Goal: Information Seeking & Learning: Check status

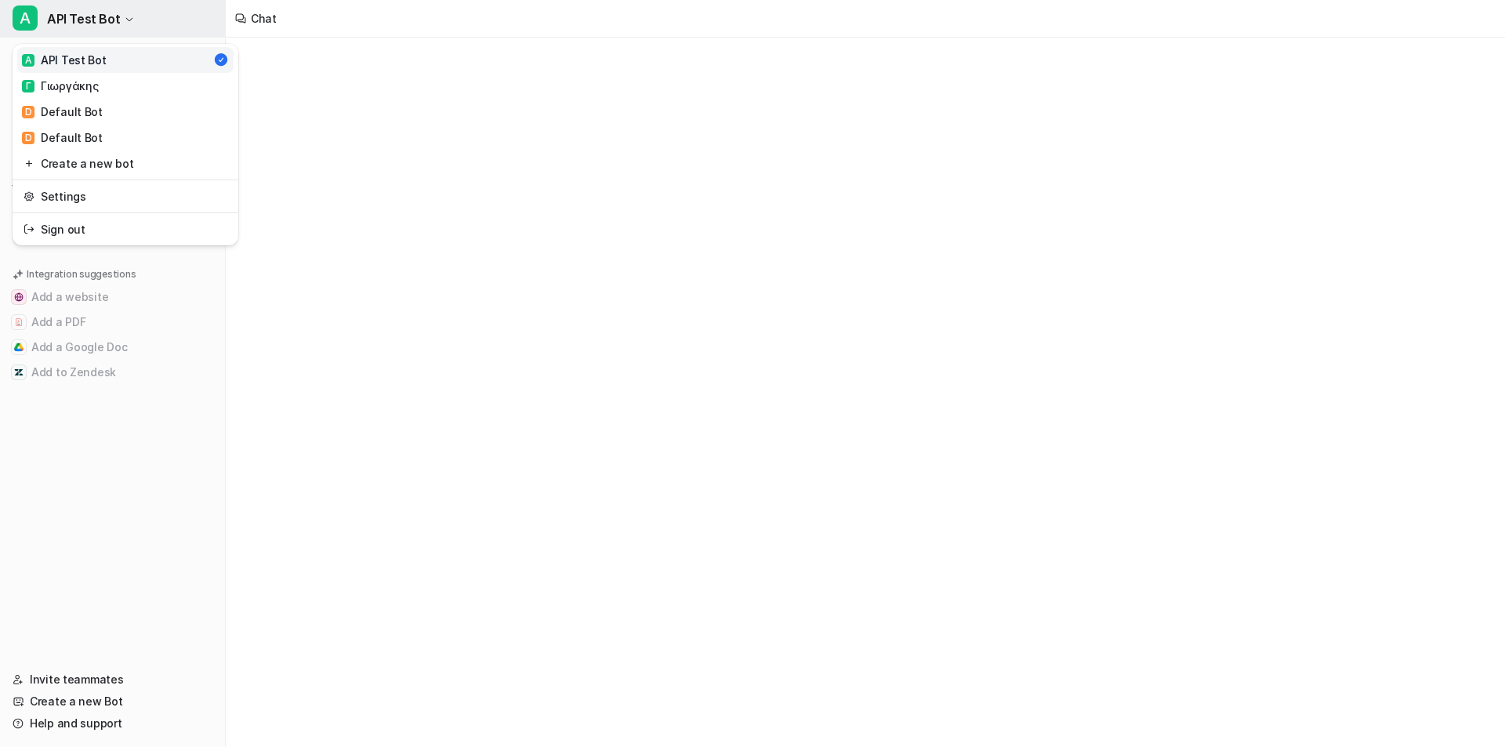
click at [96, 27] on span "API Test Bot" at bounding box center [83, 19] width 73 height 22
click at [103, 88] on link "[PERSON_NAME]" at bounding box center [125, 86] width 216 height 26
type textarea "**********"
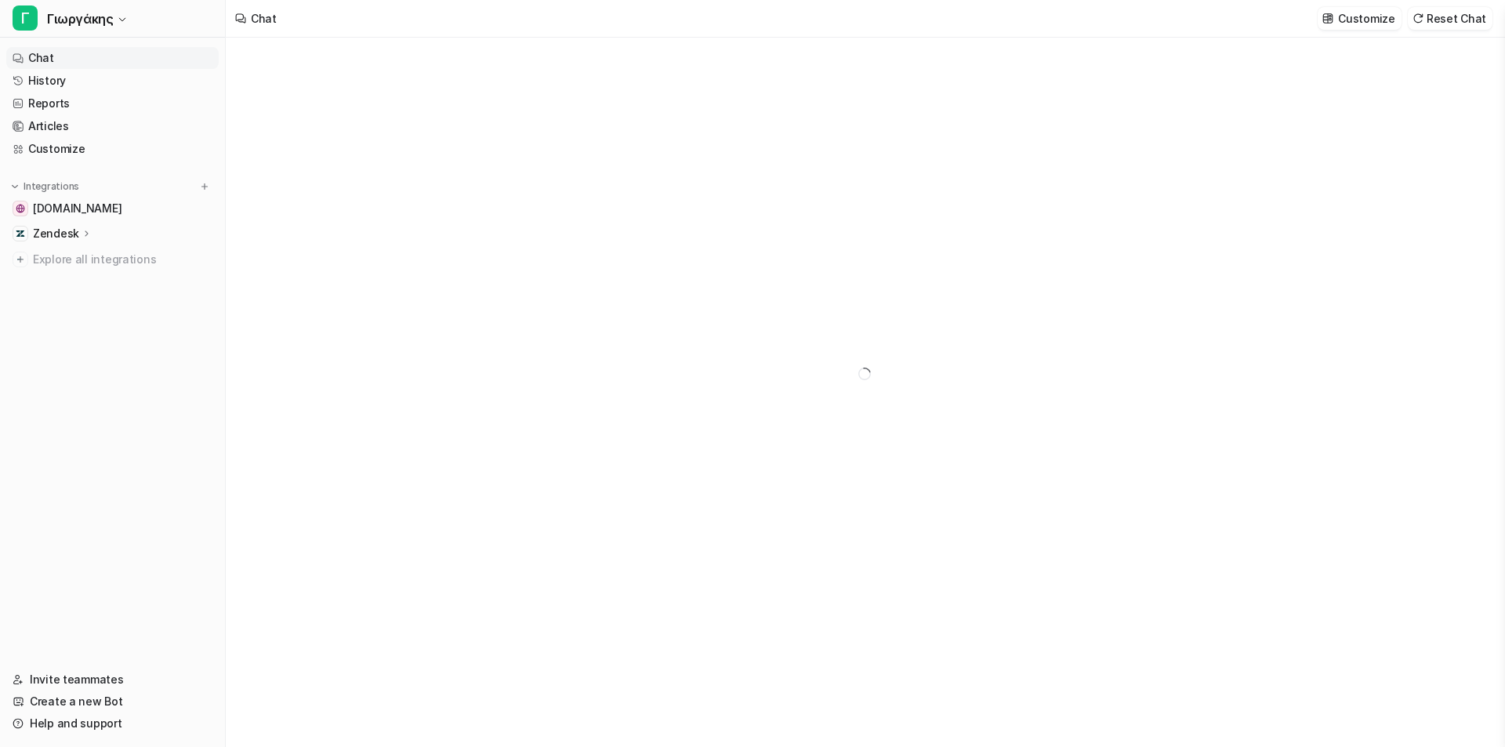
type textarea "**********"
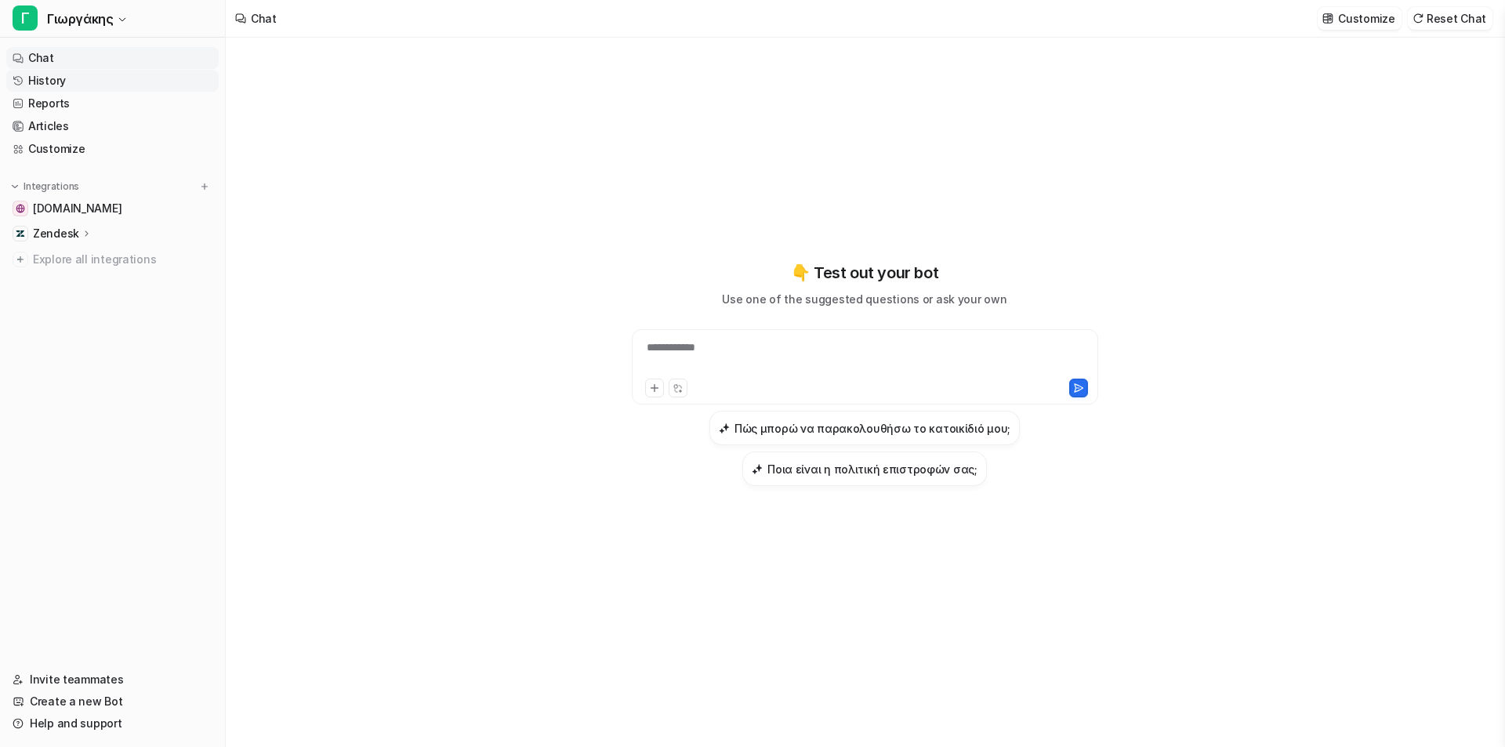
click at [95, 82] on link "History" at bounding box center [112, 81] width 212 height 22
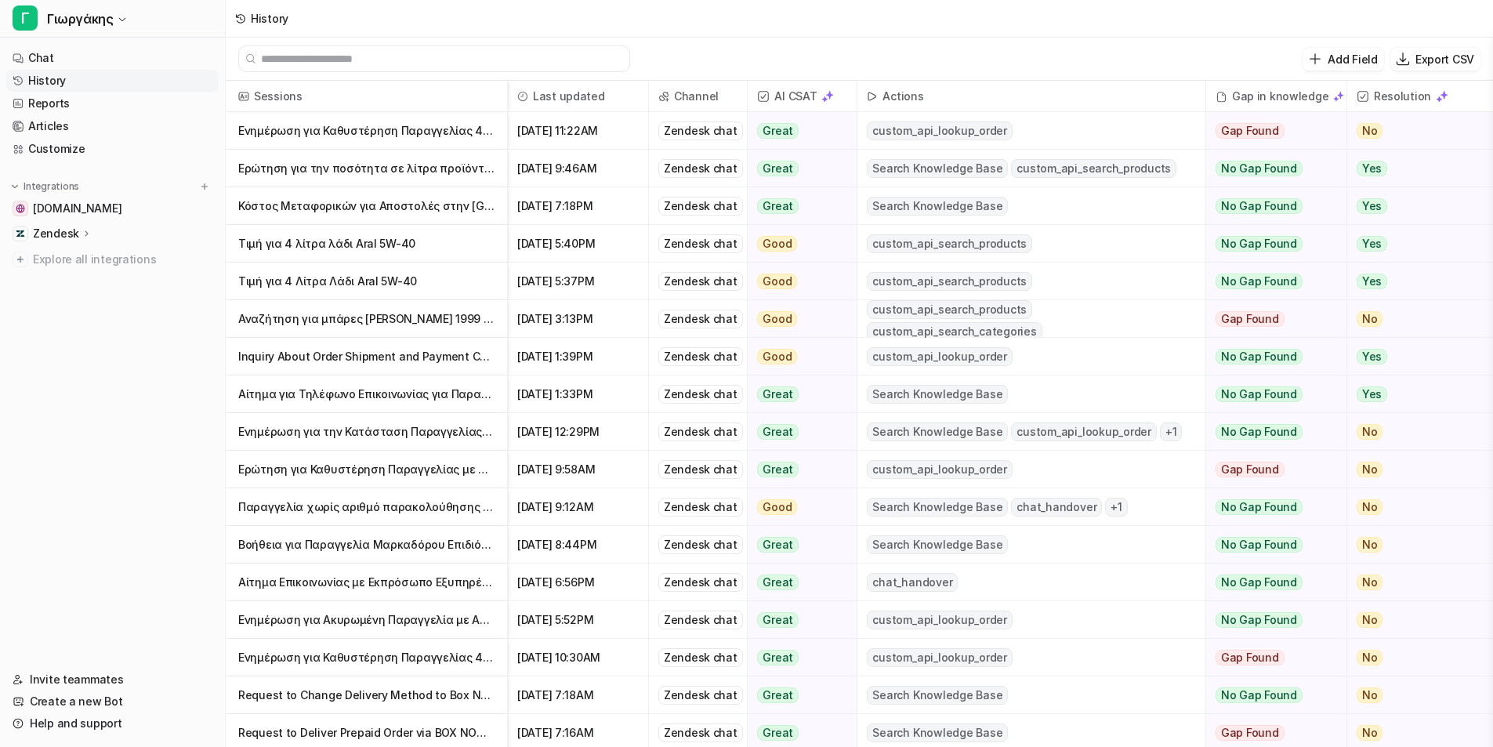
click at [723, 394] on div "Zendesk chat" at bounding box center [700, 394] width 85 height 19
click at [418, 164] on p "Ερώτηση για την ποσότητα σε λίτρα προϊόντος" at bounding box center [366, 169] width 256 height 38
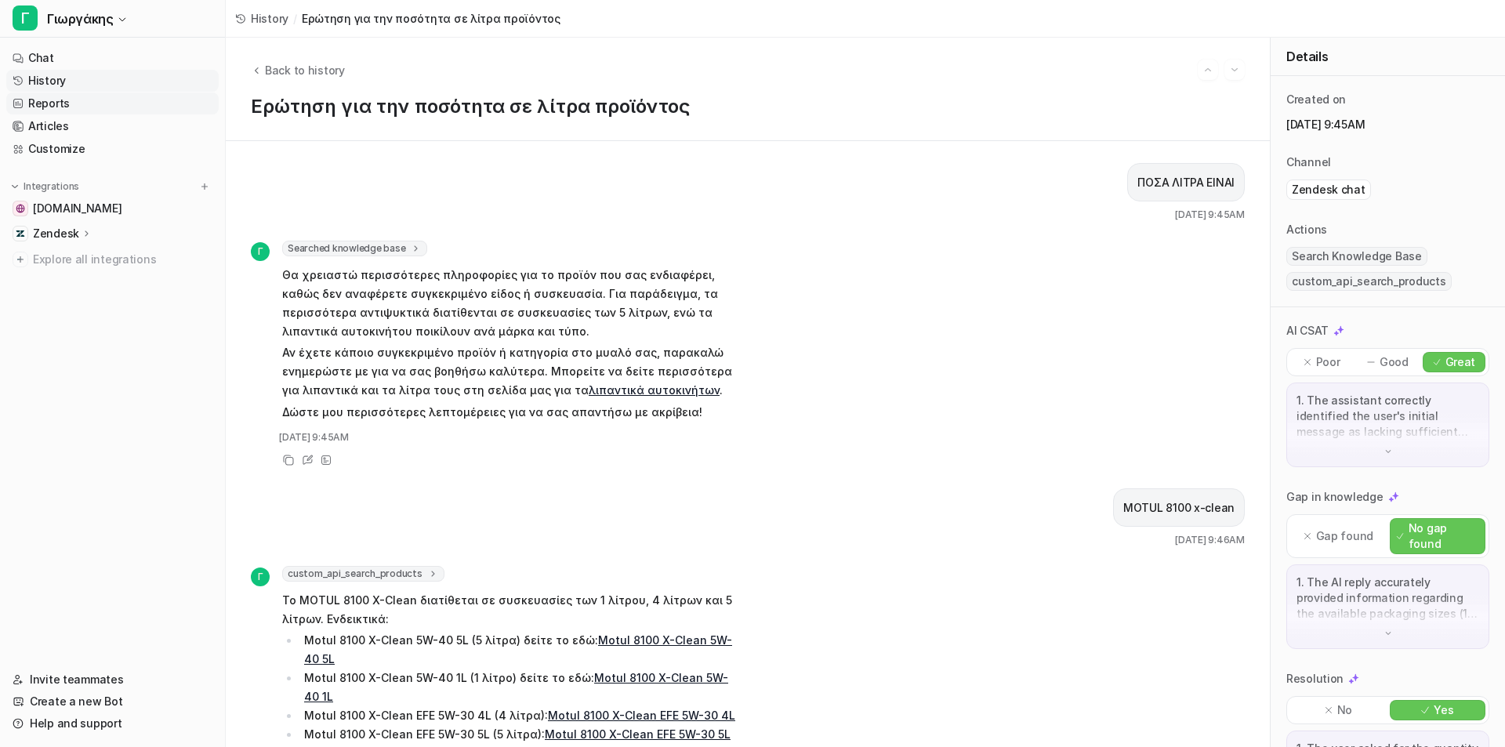
click at [152, 96] on link "Reports" at bounding box center [112, 103] width 212 height 22
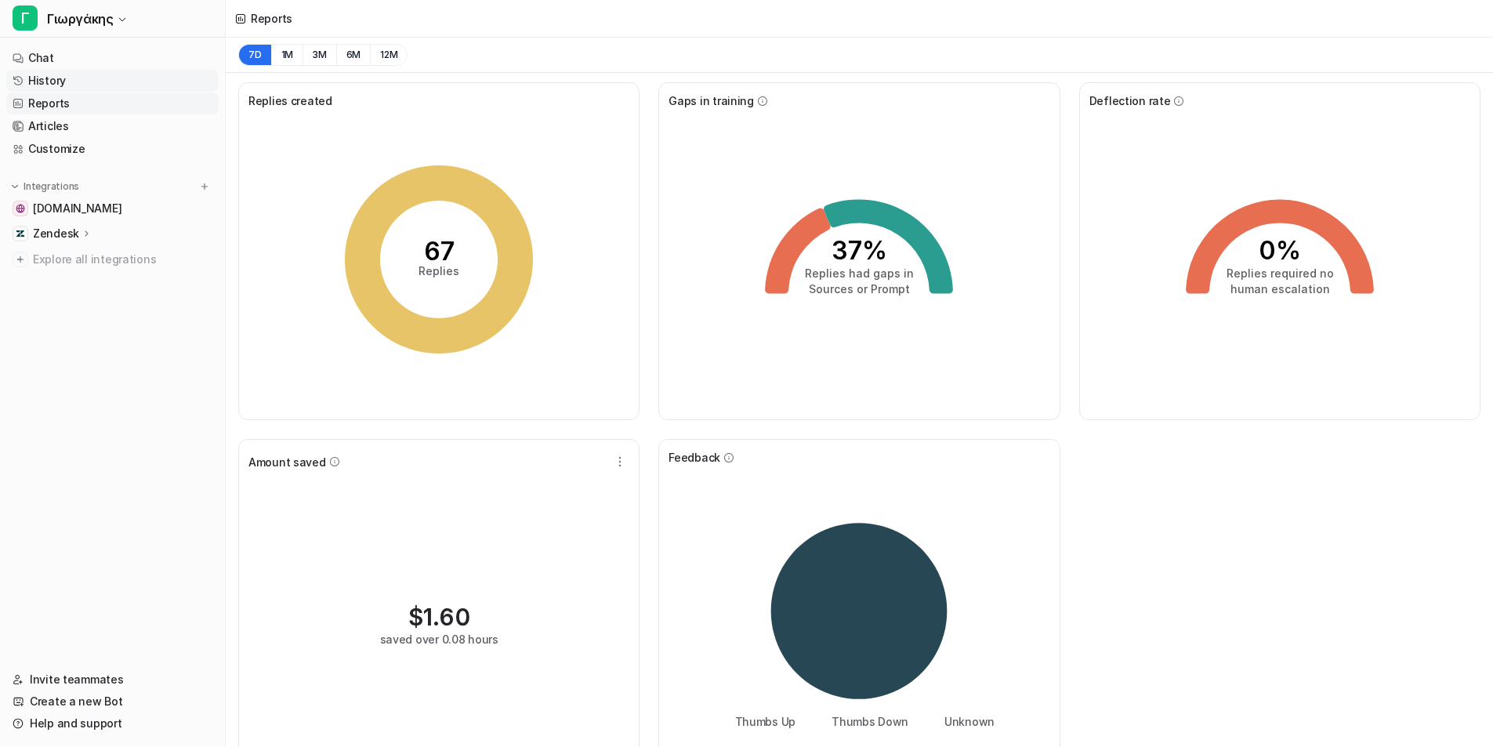
click at [142, 77] on link "History" at bounding box center [112, 81] width 212 height 22
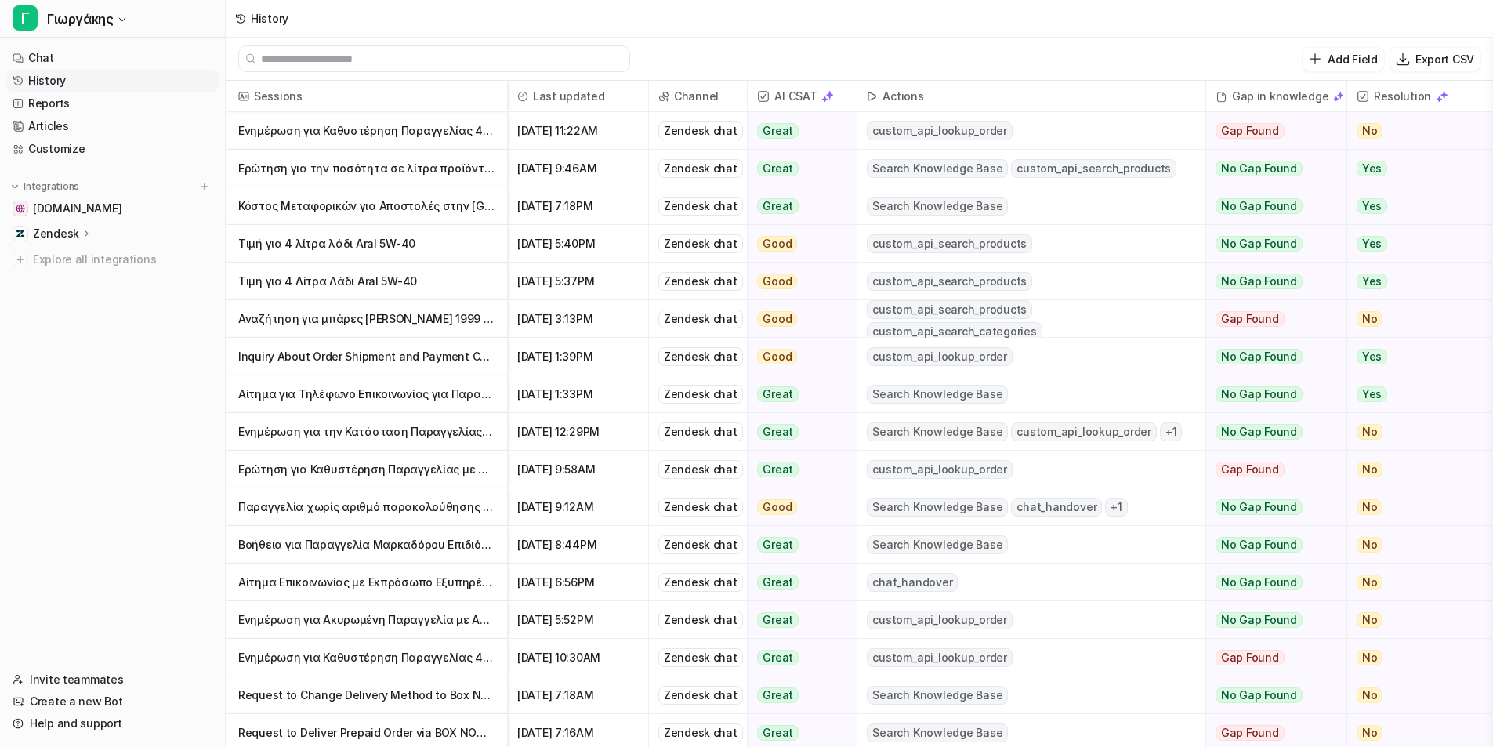
click at [421, 137] on p "Ενημέρωση για Καθυστέρηση Παραγγελίας 409301" at bounding box center [366, 131] width 256 height 38
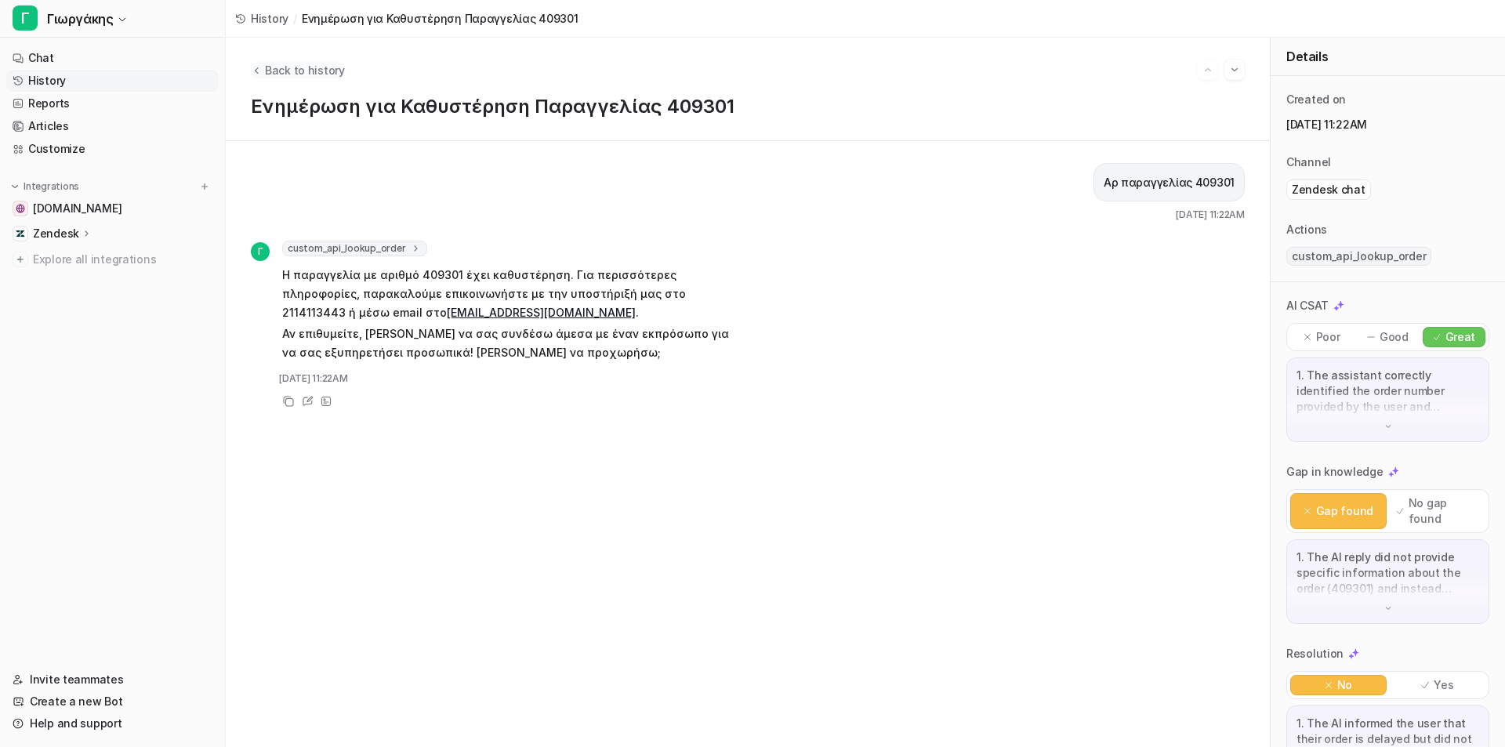
click at [279, 66] on span "Back to history" at bounding box center [305, 70] width 80 height 16
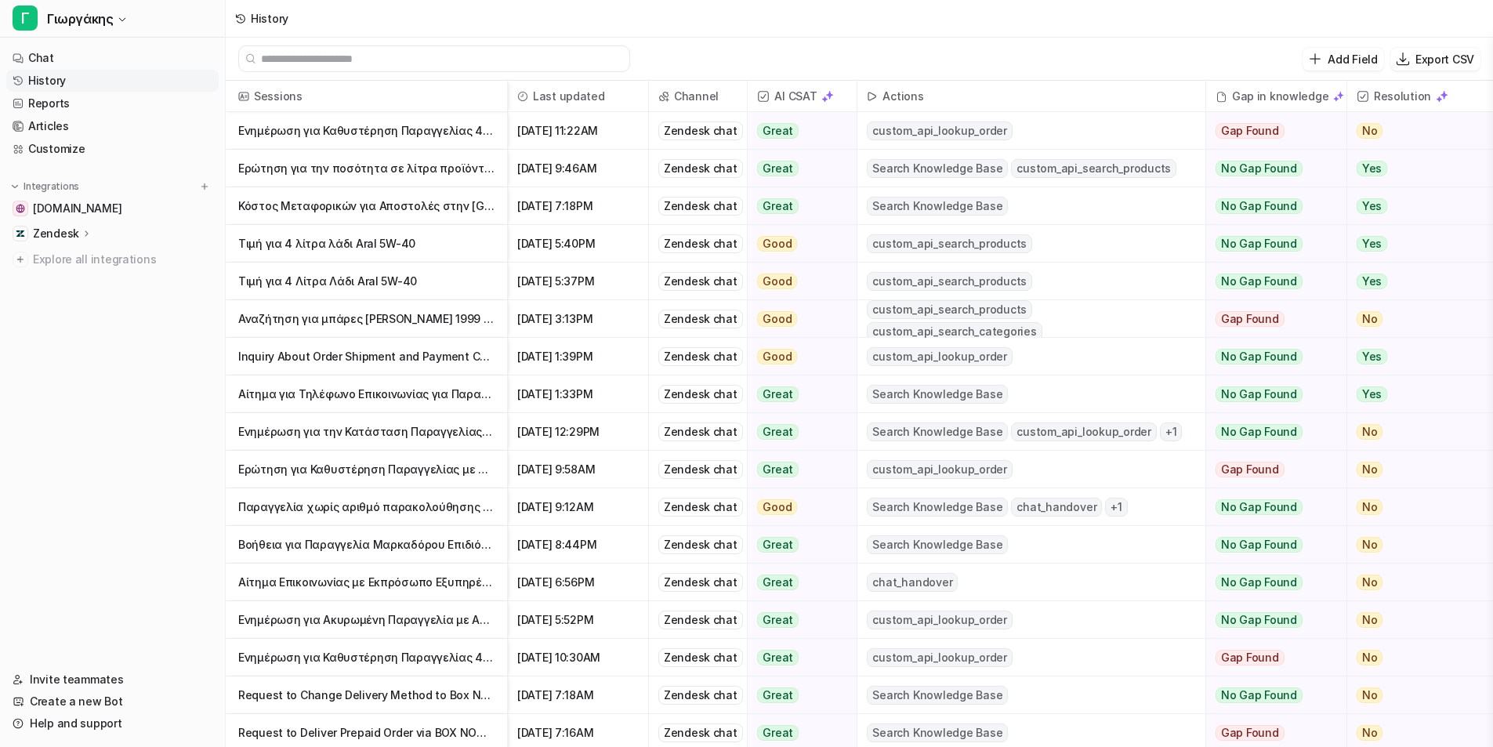
click at [1116, 177] on span "custom_api_search_products" at bounding box center [1093, 168] width 165 height 19
click at [542, 172] on span "[DATE] 9:46AM" at bounding box center [578, 169] width 128 height 38
click at [440, 156] on p "Ερώτηση για την ποσότητα σε λίτρα προϊόντος" at bounding box center [366, 169] width 256 height 38
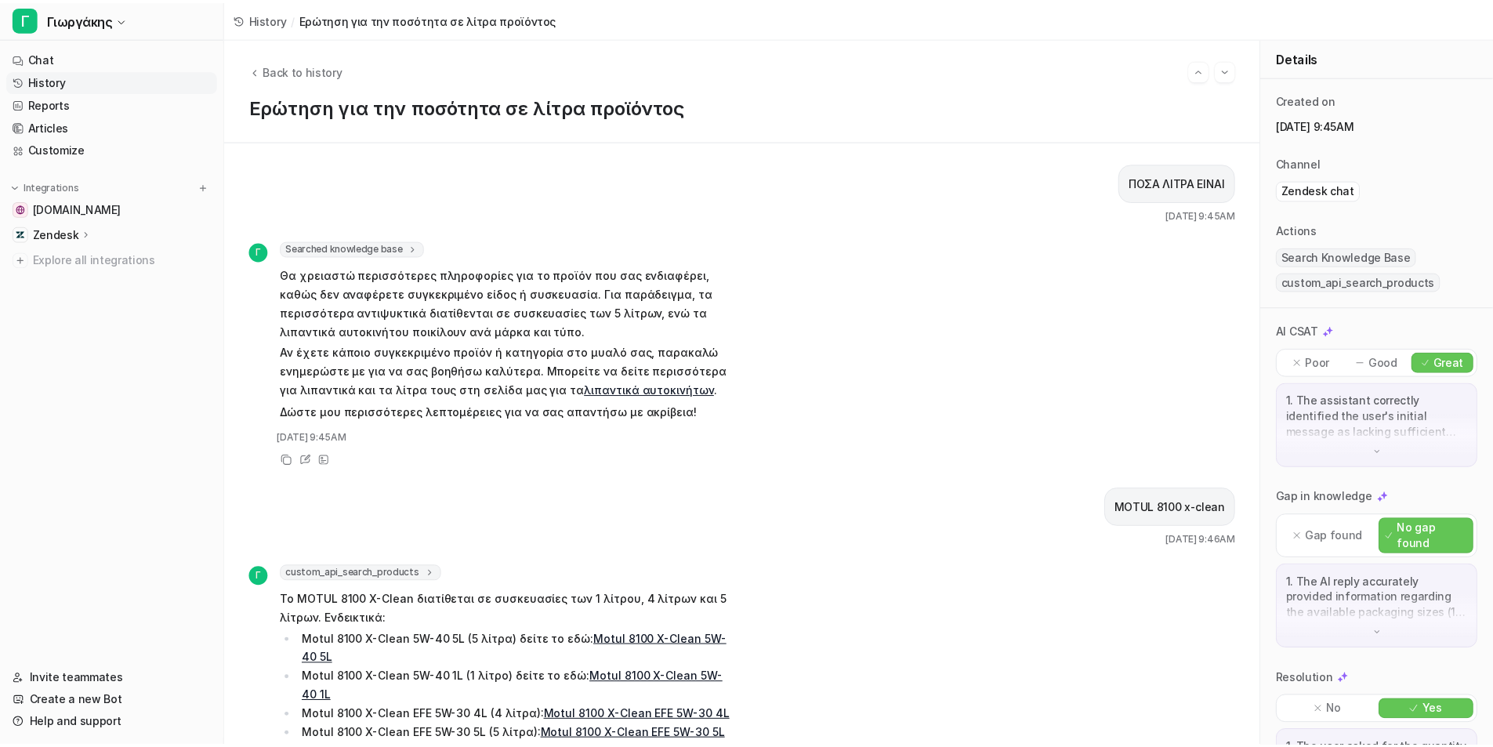
scroll to position [92, 0]
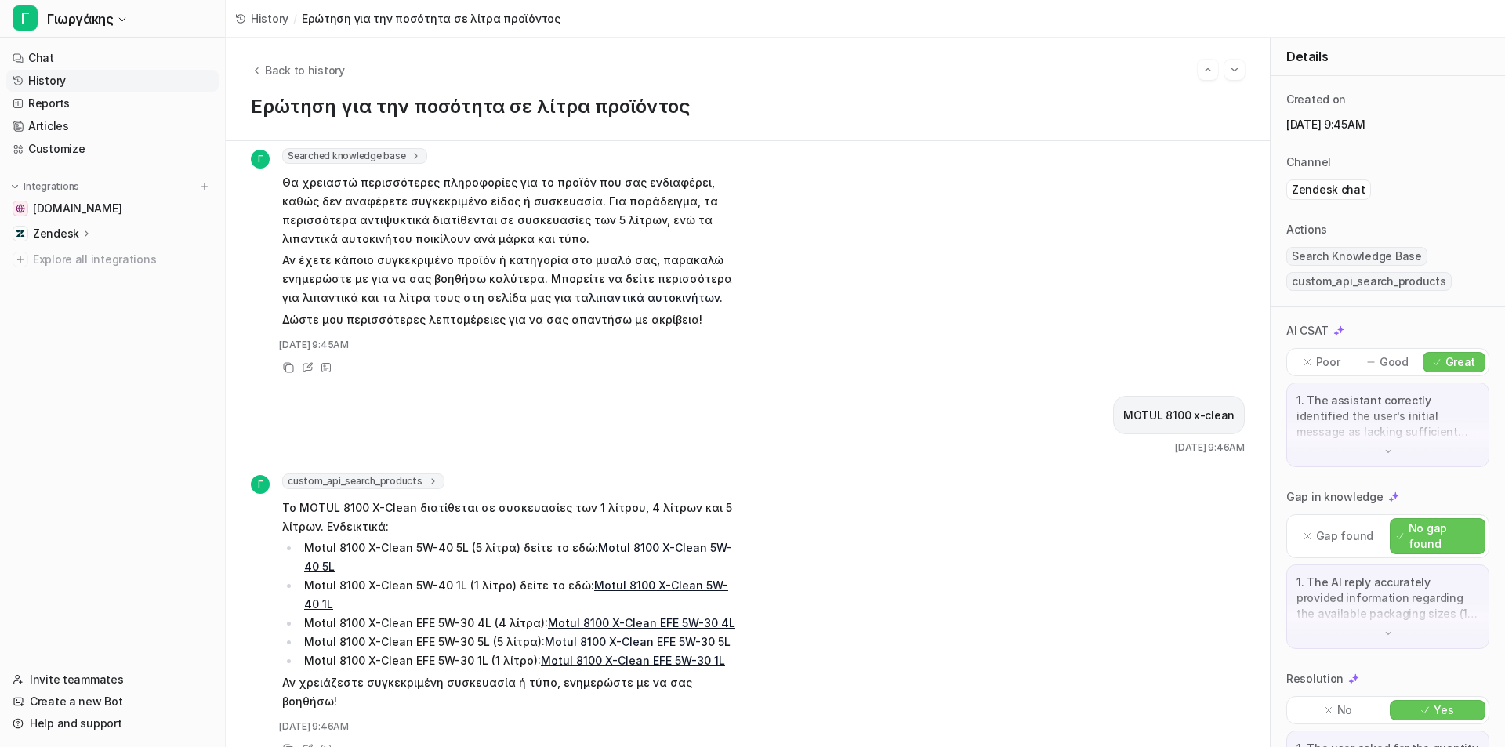
click at [136, 81] on link "History" at bounding box center [112, 81] width 212 height 22
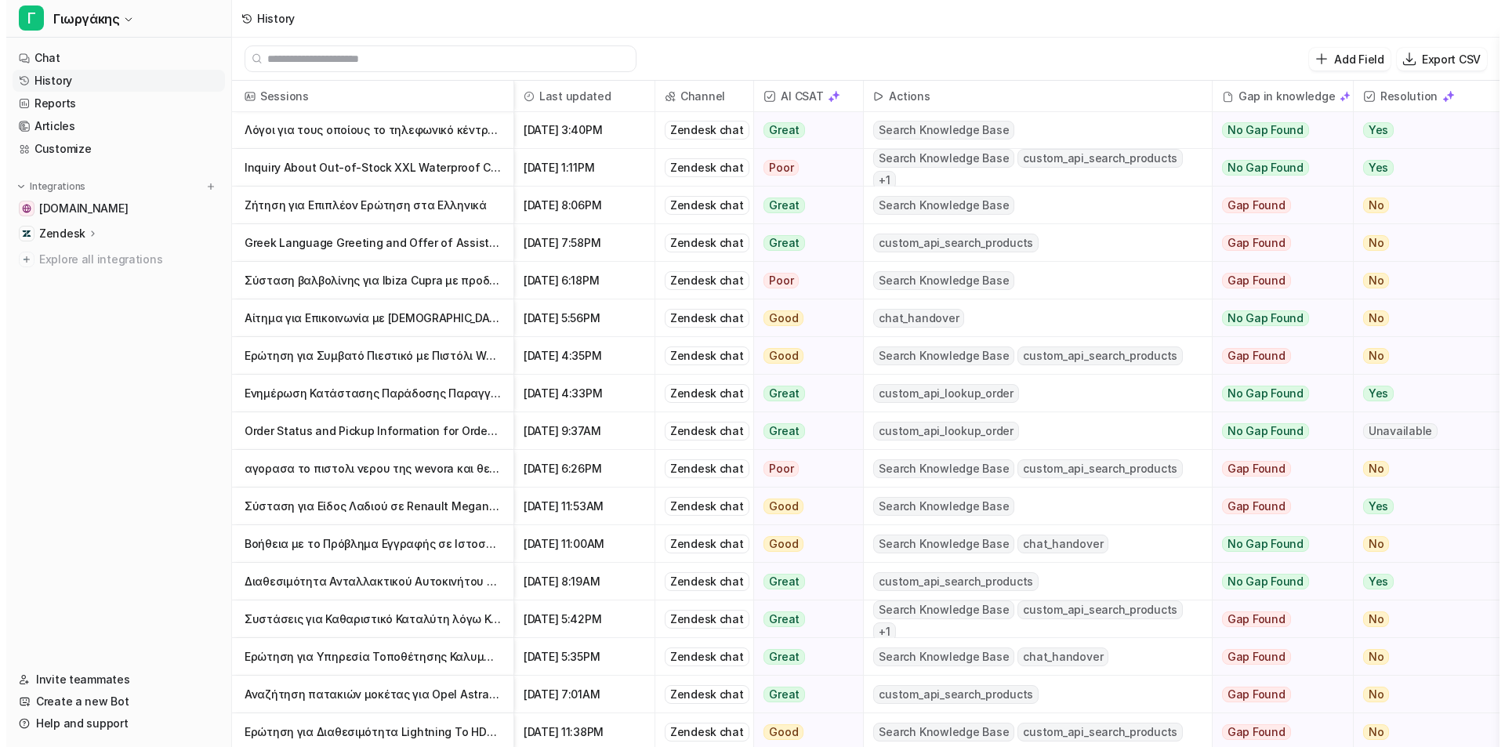
scroll to position [1097, 0]
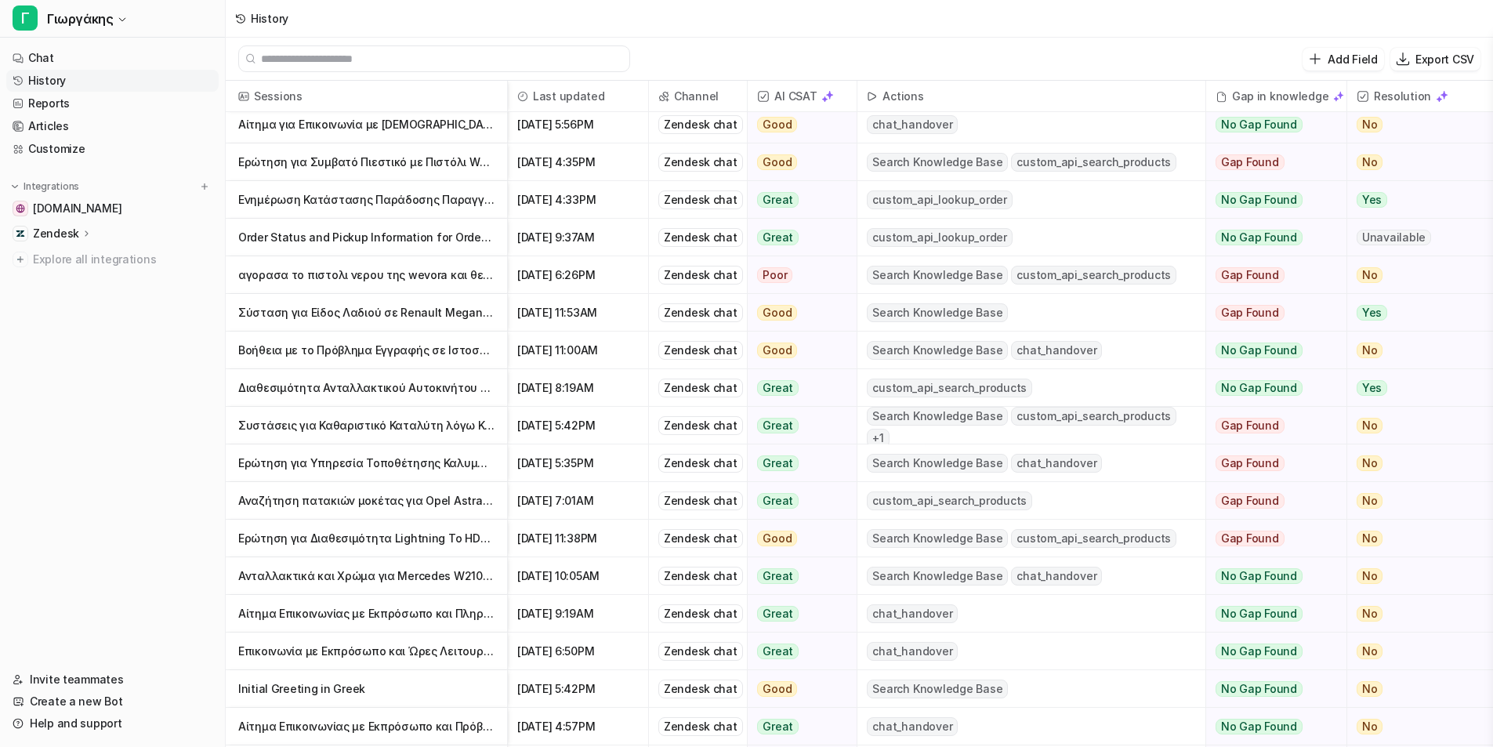
click at [1024, 621] on div "chat_handover" at bounding box center [1030, 613] width 347 height 37
click at [513, 611] on div "[DATE] 9:19AM" at bounding box center [578, 614] width 141 height 38
click at [466, 616] on p "Αίτημα Επικοινωνίας με Εκπρόσωπο και Πληροφορίες Ωραρίου" at bounding box center [366, 614] width 256 height 38
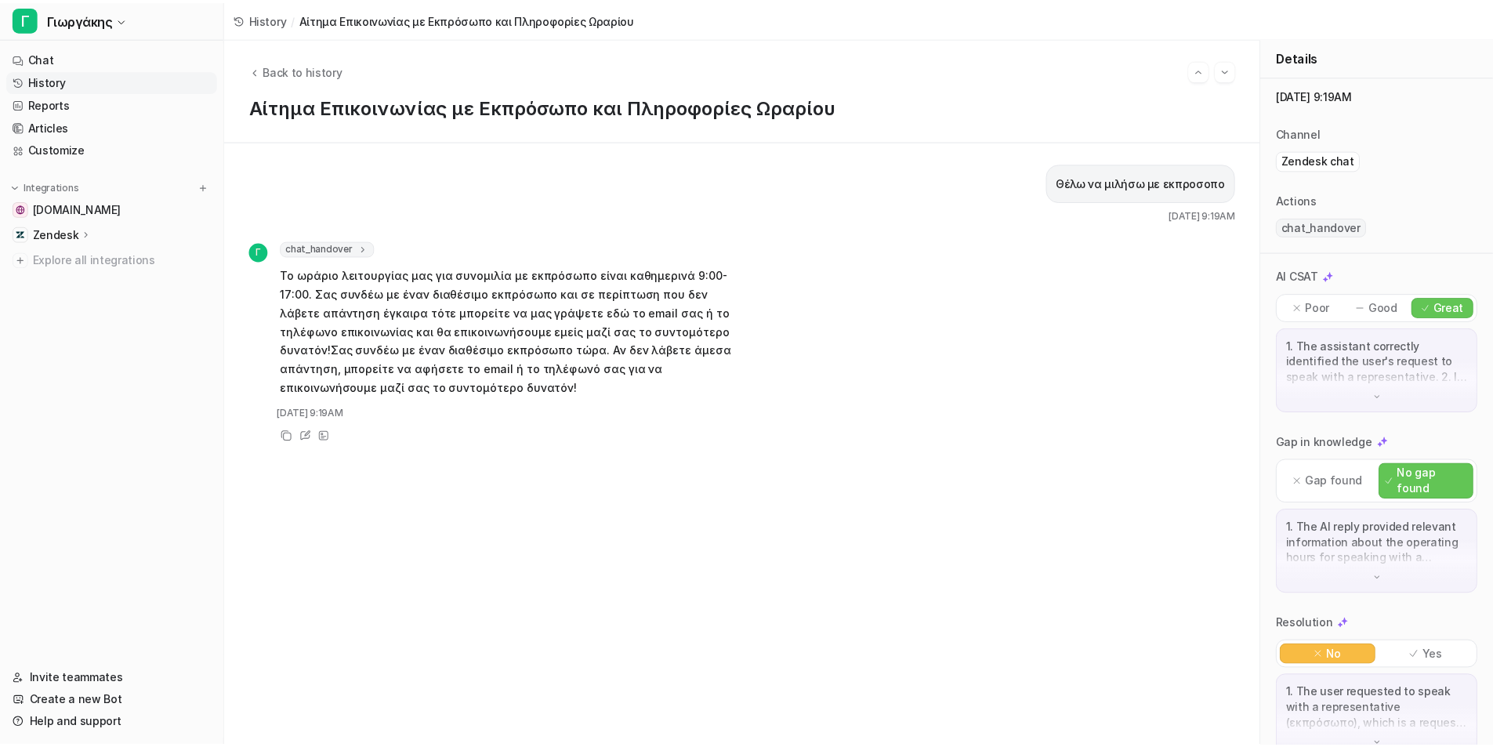
scroll to position [60, 0]
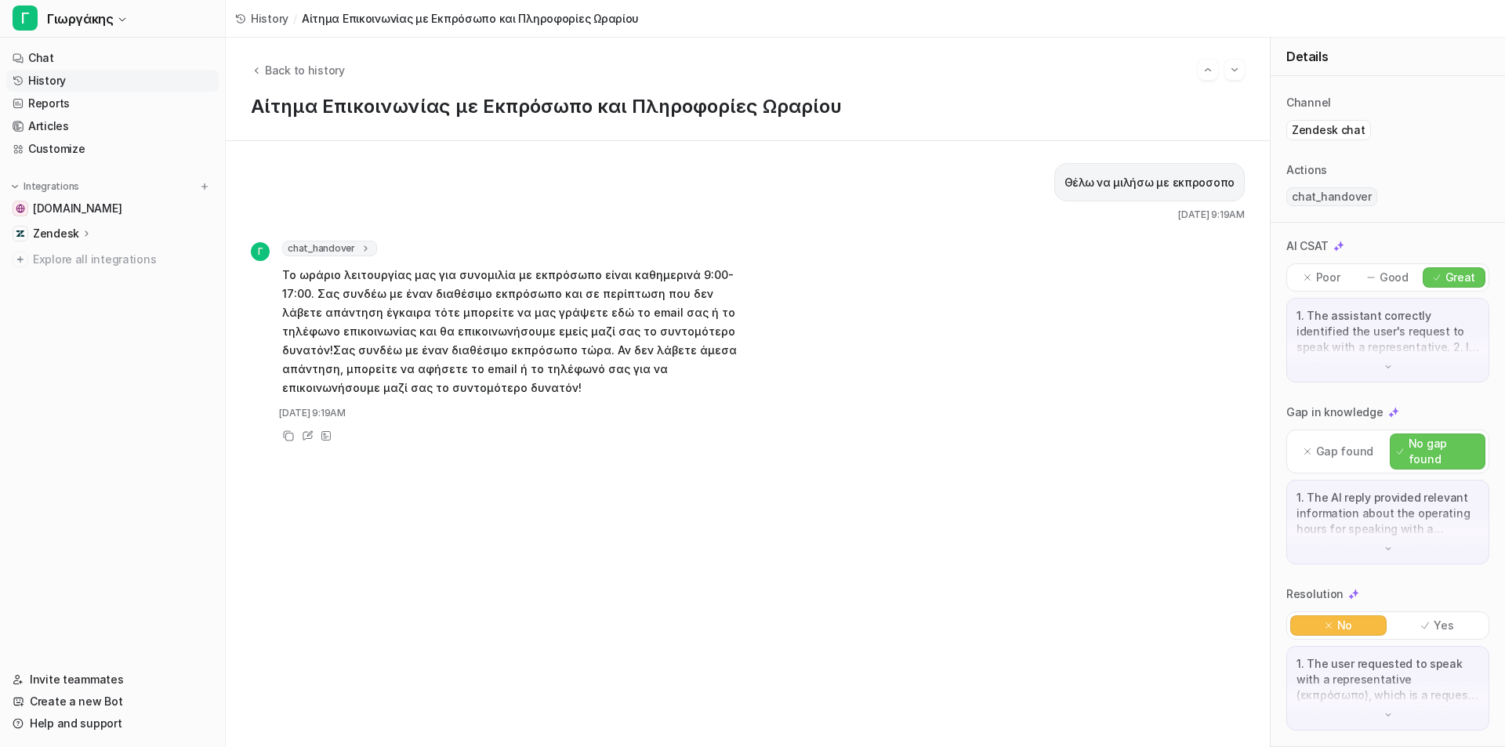
click at [84, 72] on link "History" at bounding box center [112, 81] width 212 height 22
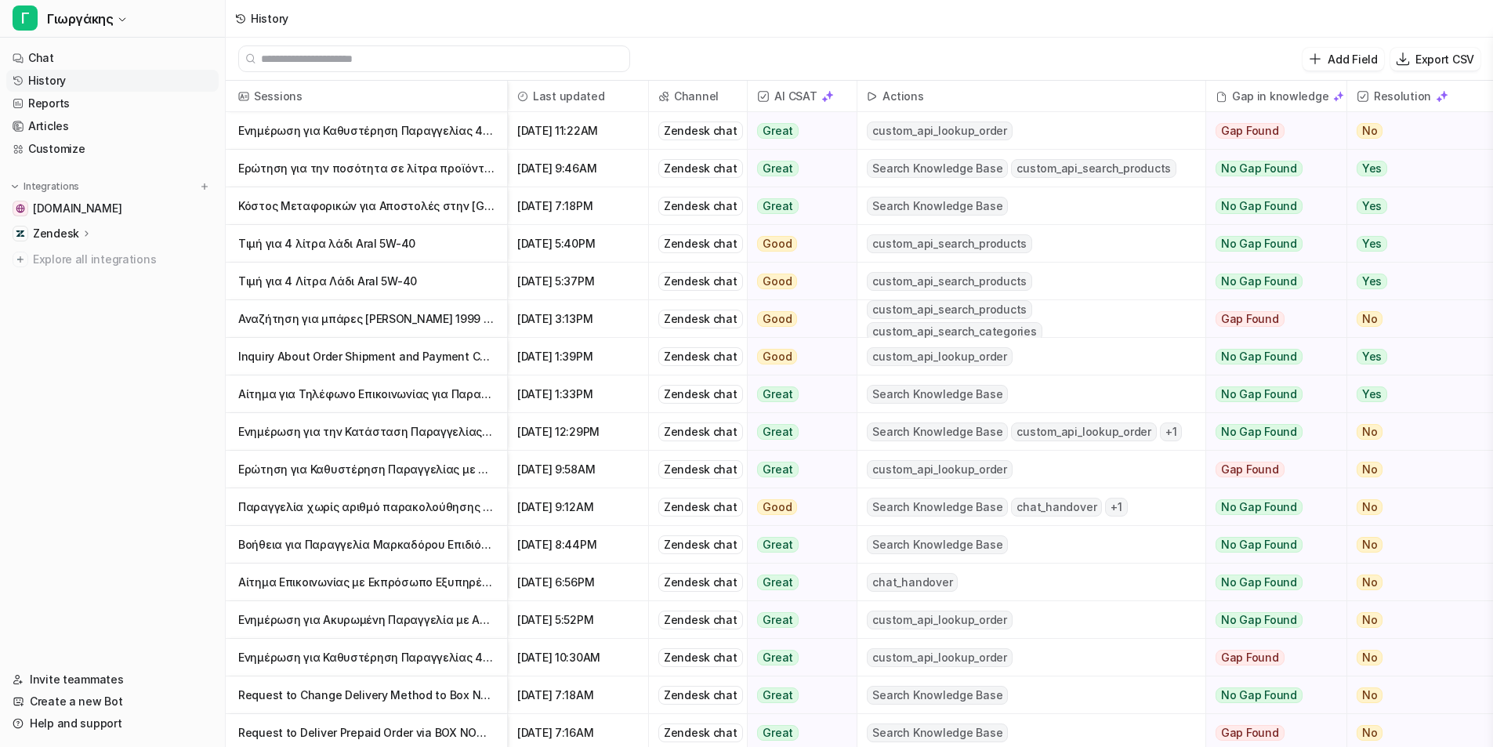
scroll to position [392, 0]
